Goal: Information Seeking & Learning: Learn about a topic

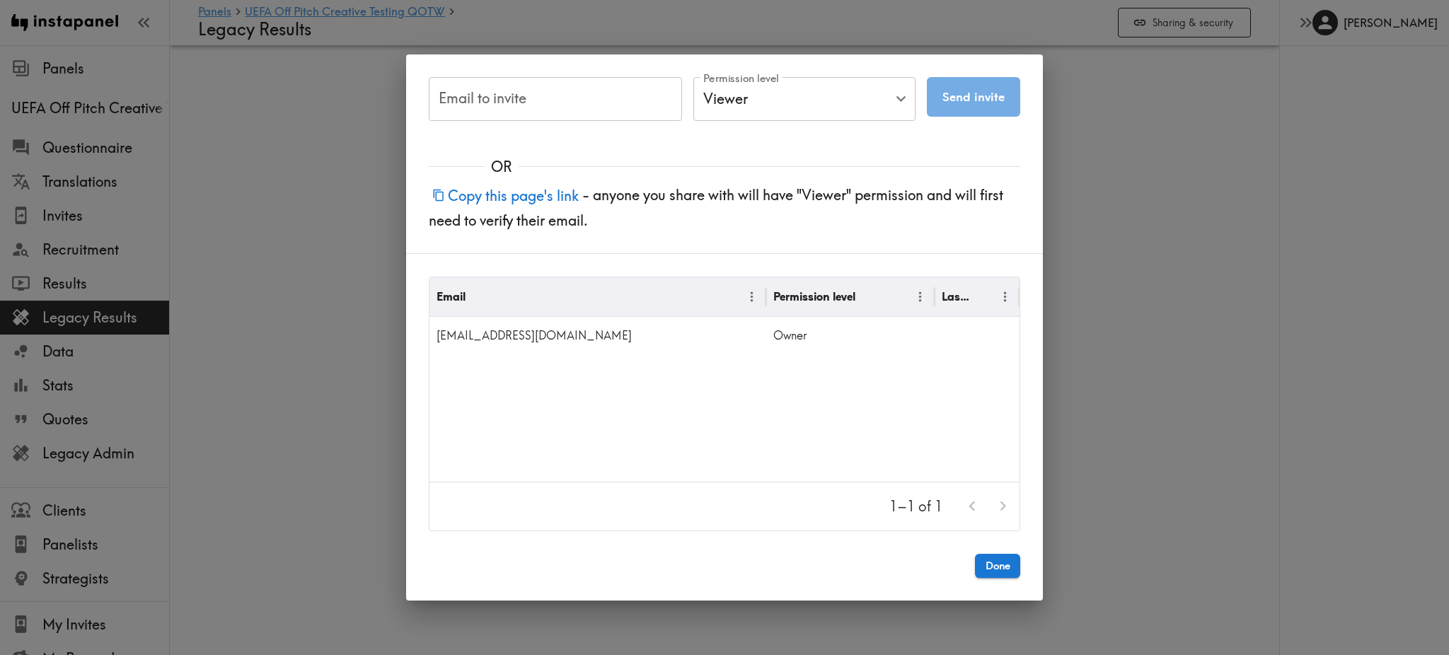
click at [1095, 354] on div "Email to invite Email to invite Permission level Viewer Viewer Permission level…" at bounding box center [724, 327] width 1449 height 655
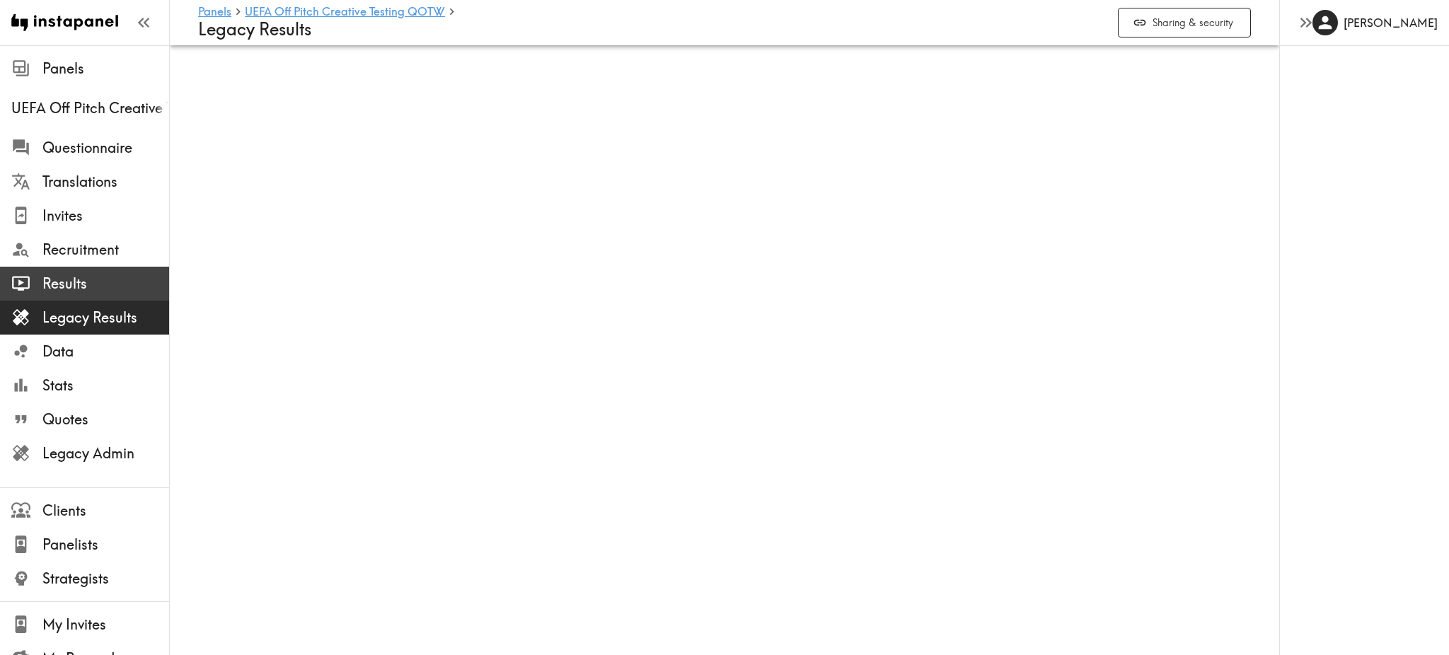
click at [72, 272] on span "Results" at bounding box center [105, 283] width 127 height 25
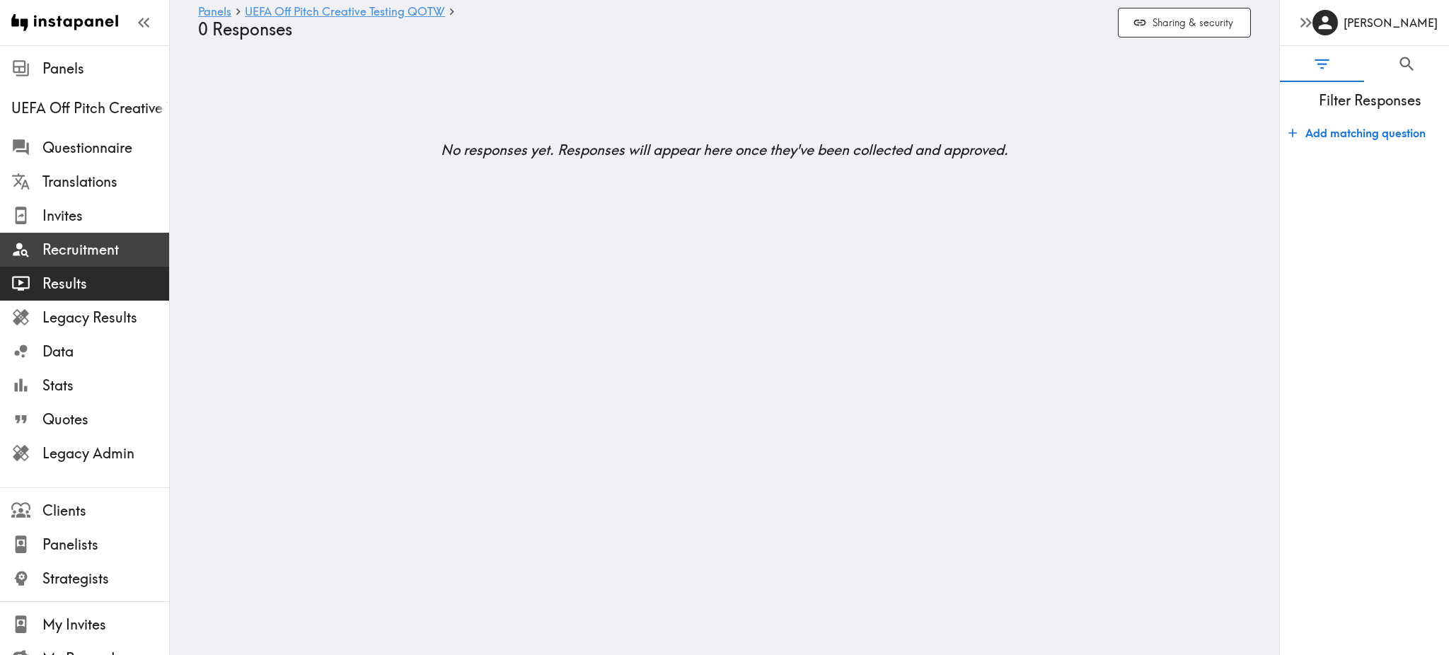
click at [74, 249] on span "Recruitment" at bounding box center [105, 250] width 127 height 20
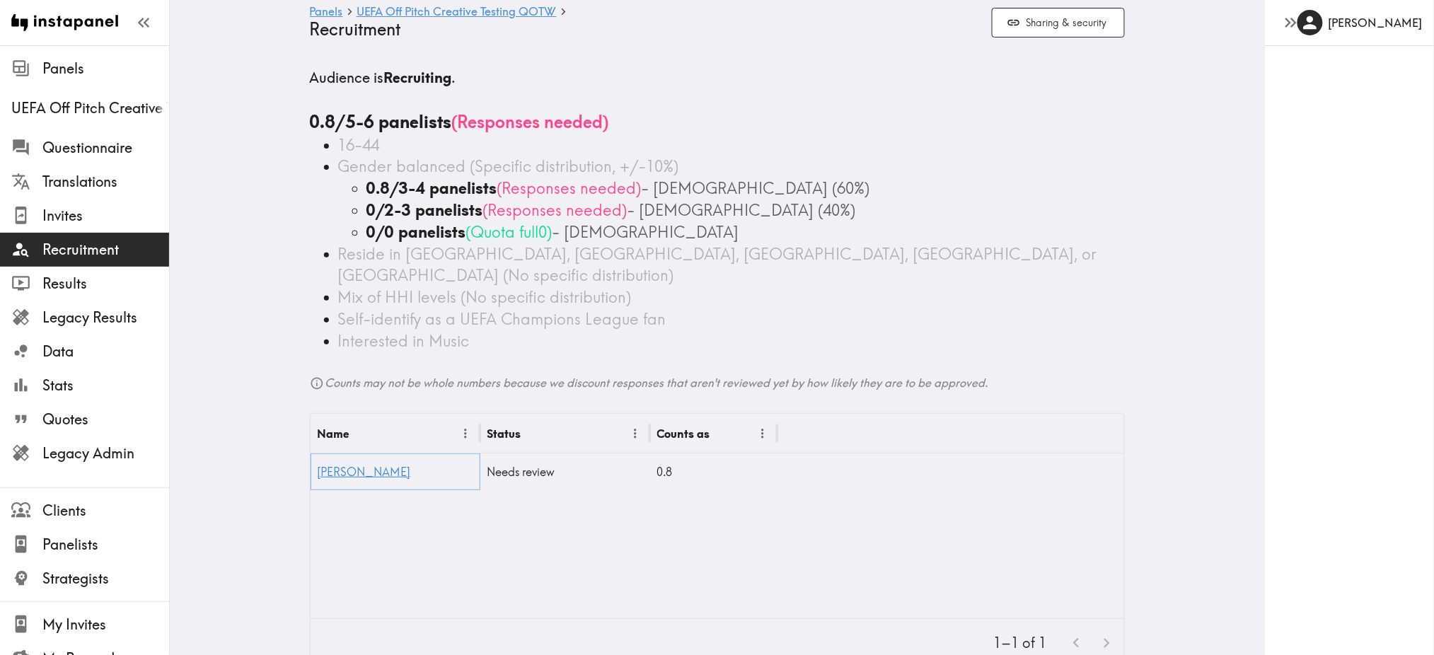
click at [321, 465] on link "[PERSON_NAME]" at bounding box center [364, 472] width 93 height 14
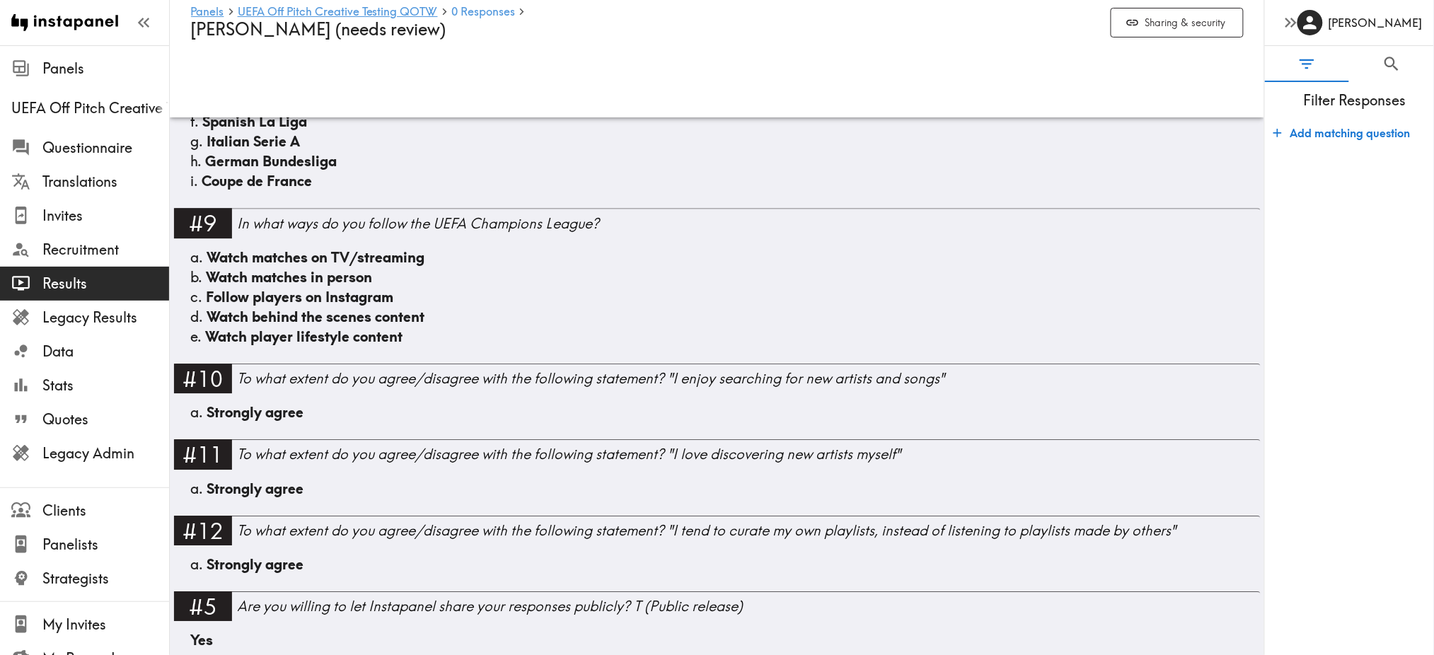
scroll to position [1662, 0]
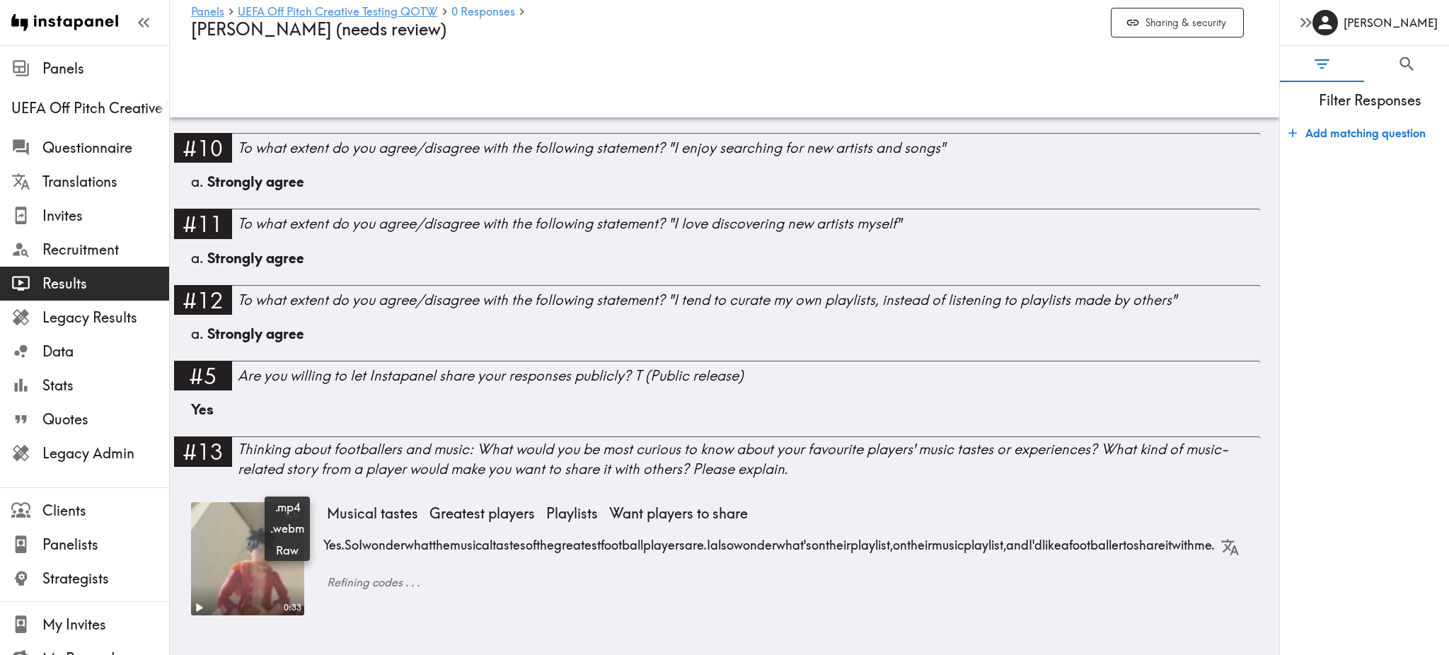
click at [250, 524] on video at bounding box center [247, 559] width 119 height 119
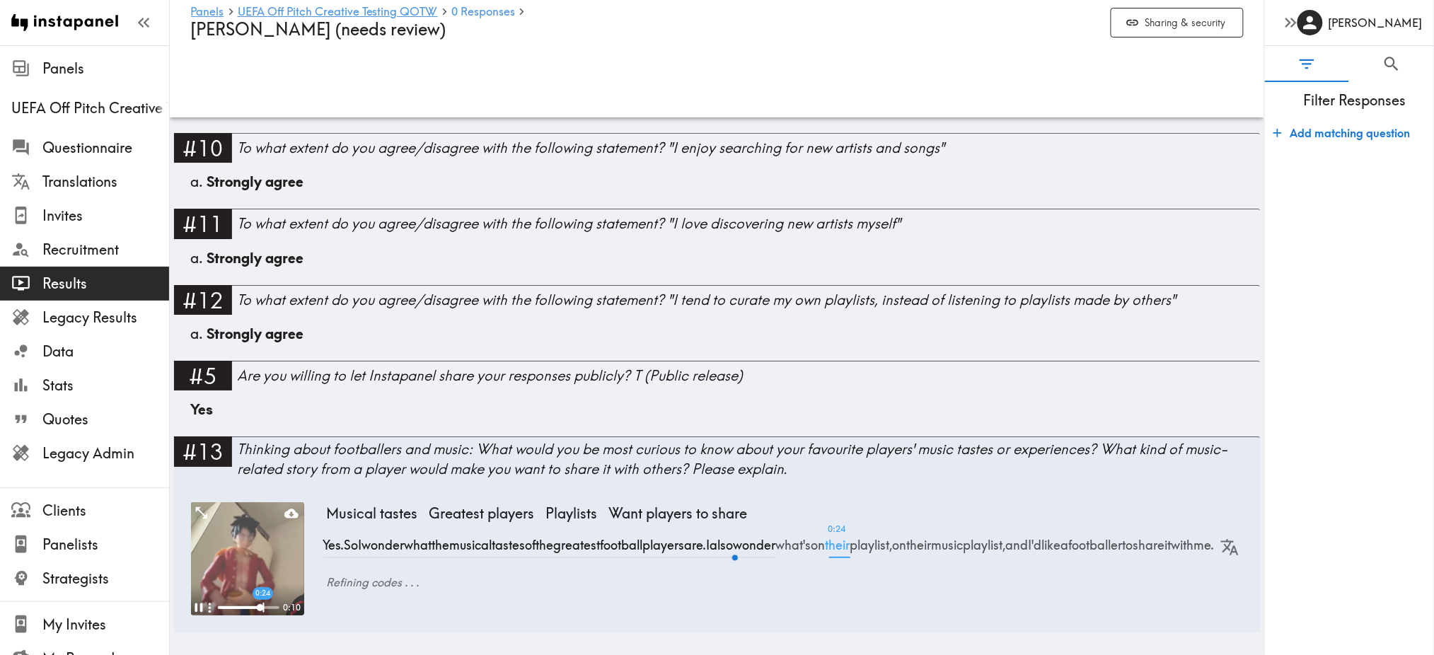
click at [895, 558] on div "Yes. So I wonder what the musical tastes of the greatest football players are. …" at bounding box center [785, 540] width 917 height 36
click at [262, 525] on video at bounding box center [247, 558] width 113 height 113
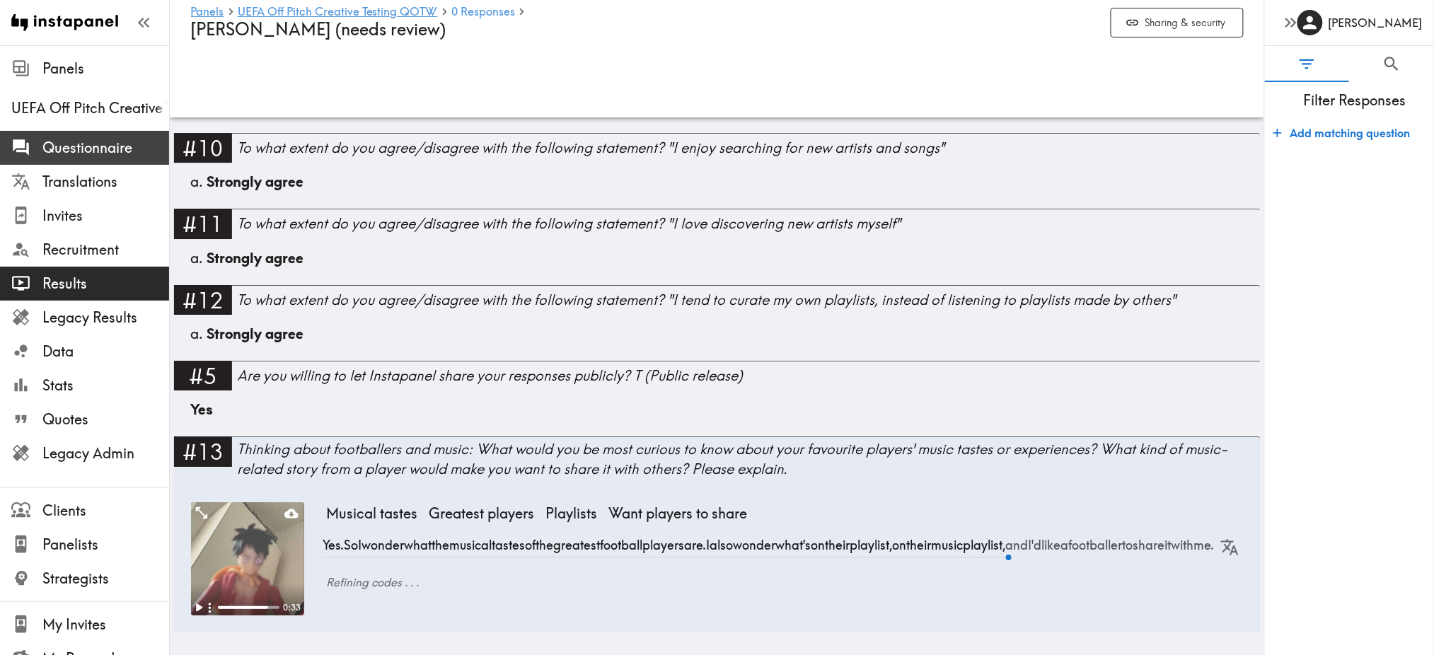
click at [88, 158] on span "Questionnaire" at bounding box center [105, 147] width 127 height 25
